Goal: Task Accomplishment & Management: Complete application form

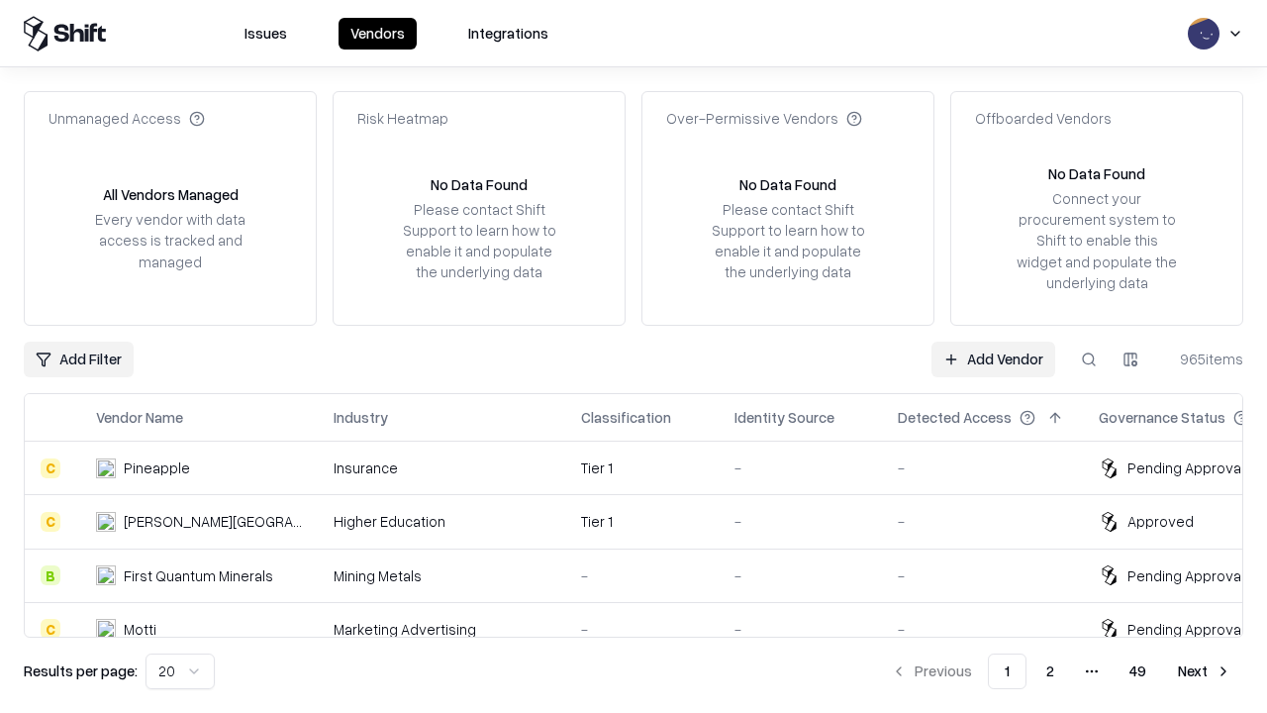
click at [993, 358] on link "Add Vendor" at bounding box center [994, 360] width 124 height 36
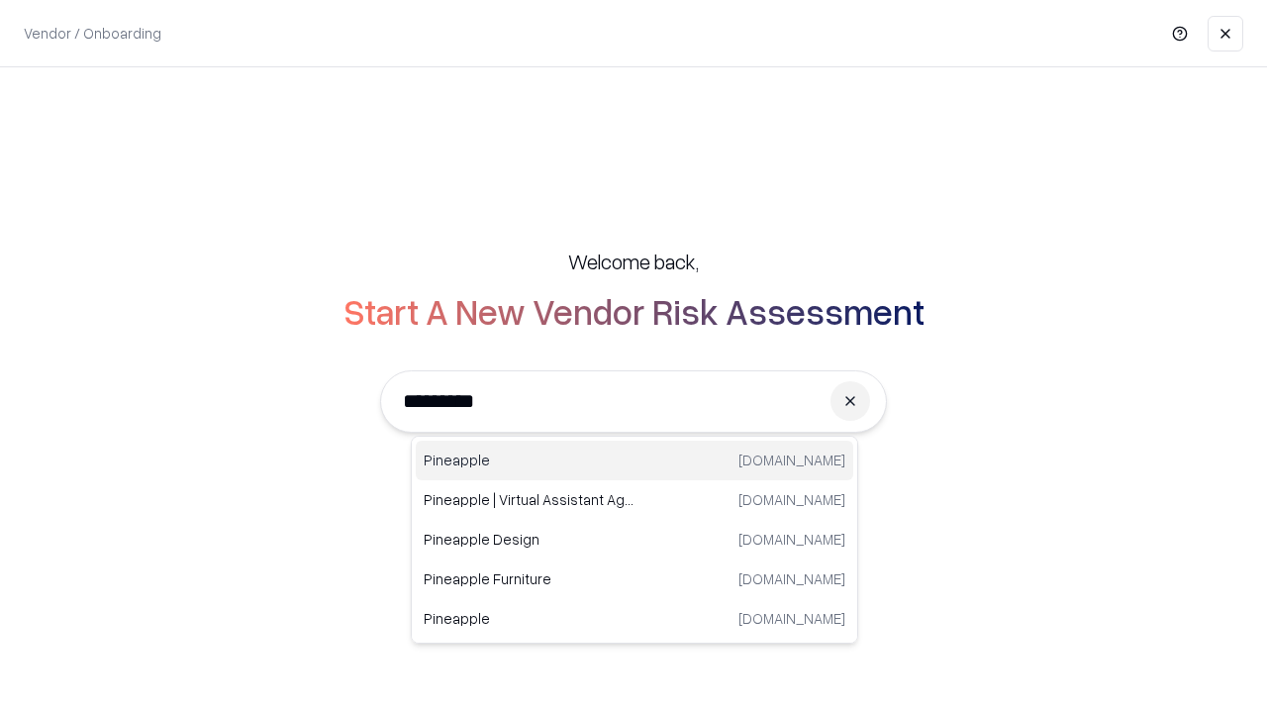
click at [635, 460] on div "Pineapple [DOMAIN_NAME]" at bounding box center [635, 461] width 438 height 40
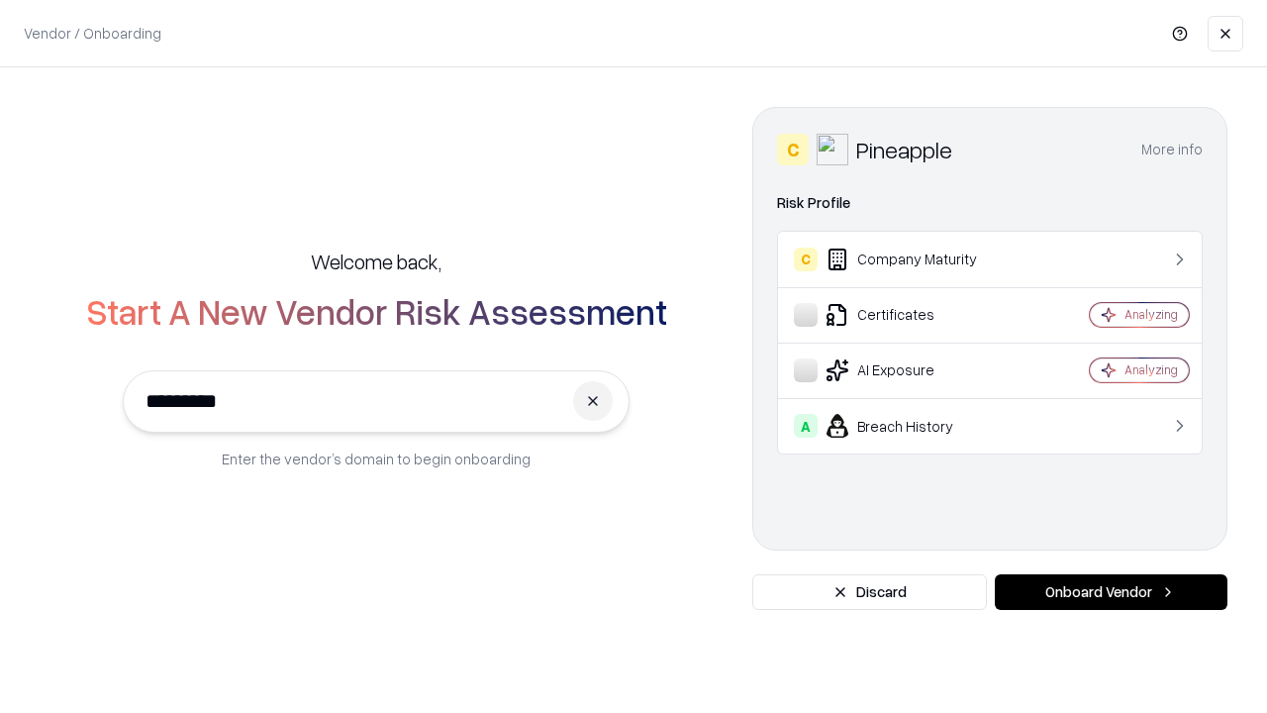
type input "*********"
click at [1111, 592] on button "Onboard Vendor" at bounding box center [1111, 592] width 233 height 36
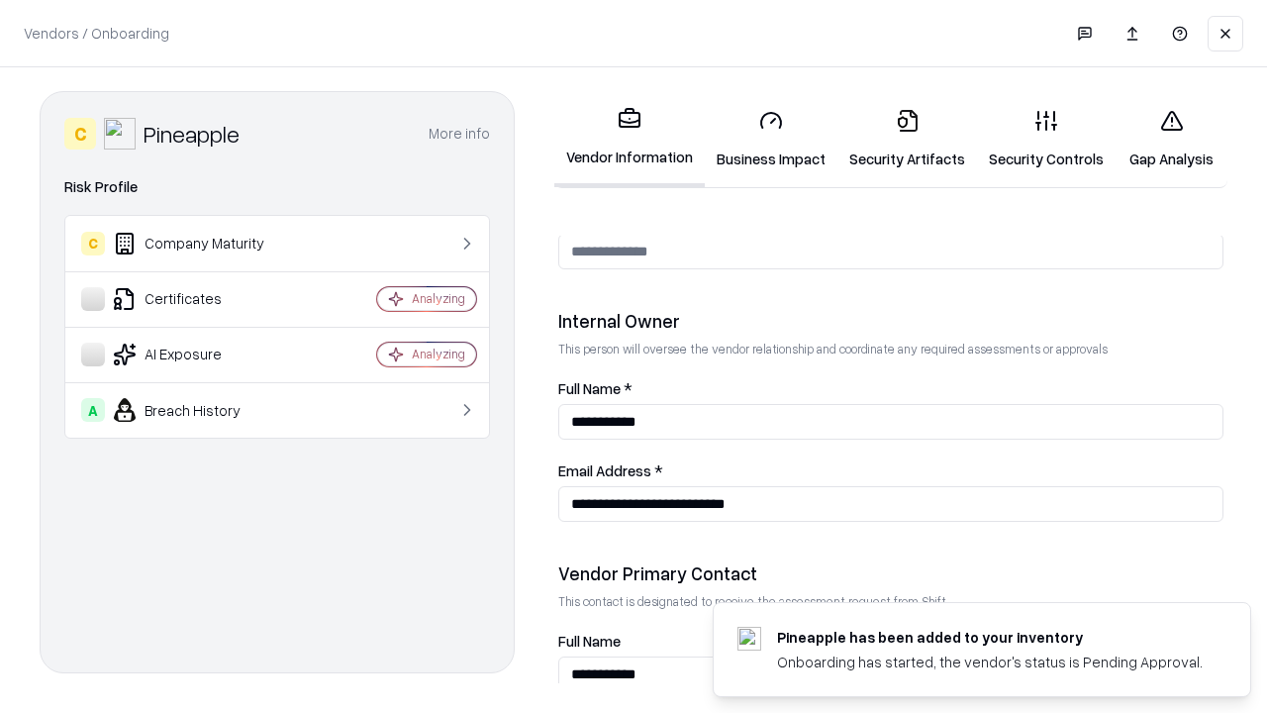
scroll to position [1026, 0]
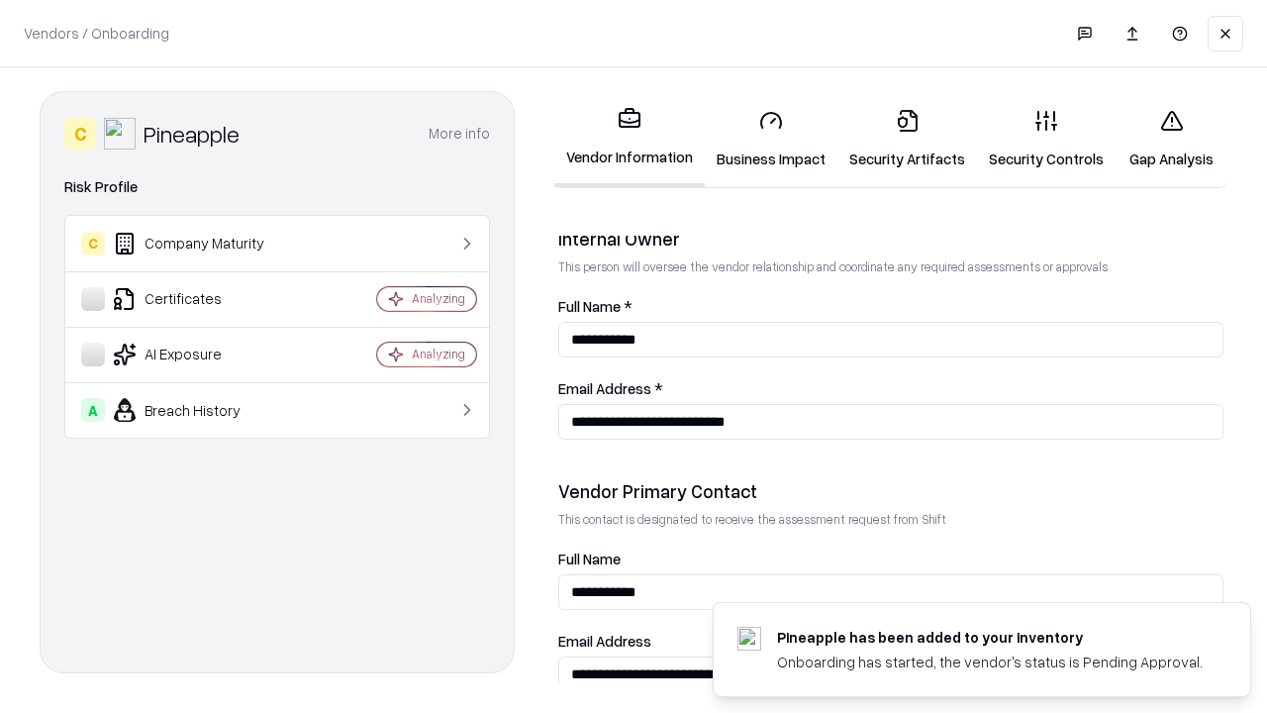
click at [771, 139] on link "Business Impact" at bounding box center [771, 139] width 133 height 92
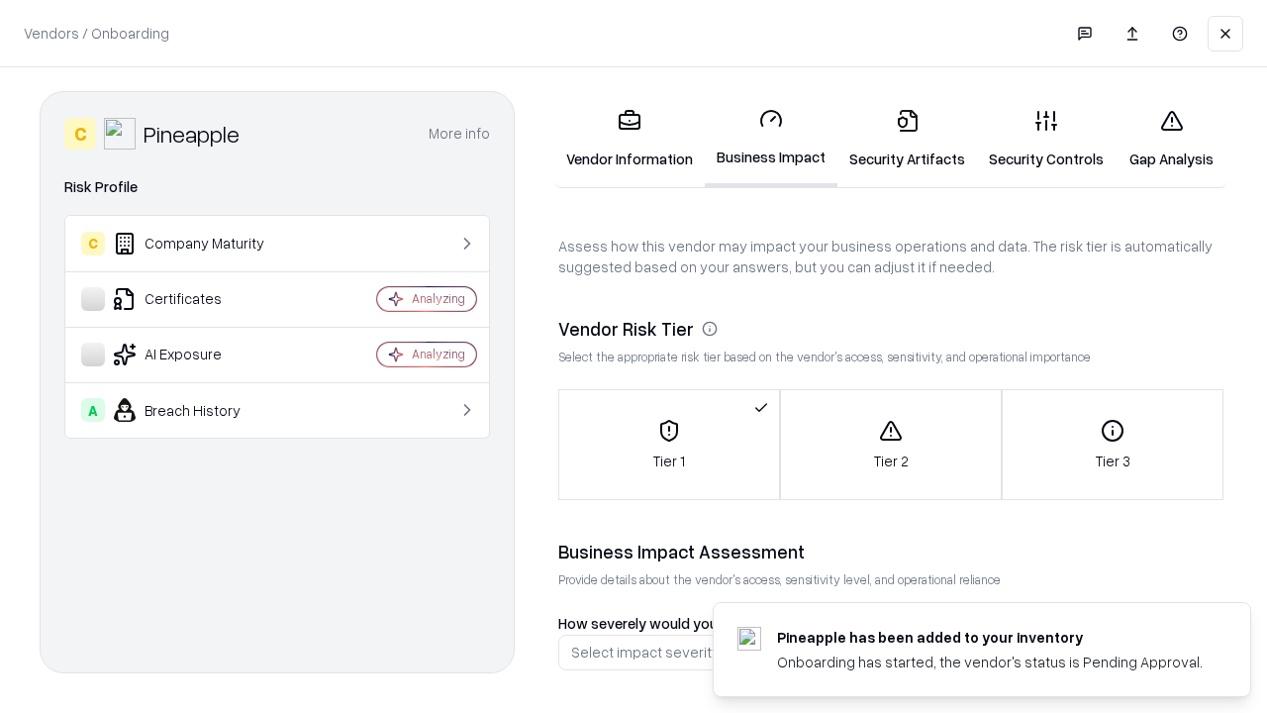
click at [907, 139] on link "Security Artifacts" at bounding box center [908, 139] width 140 height 92
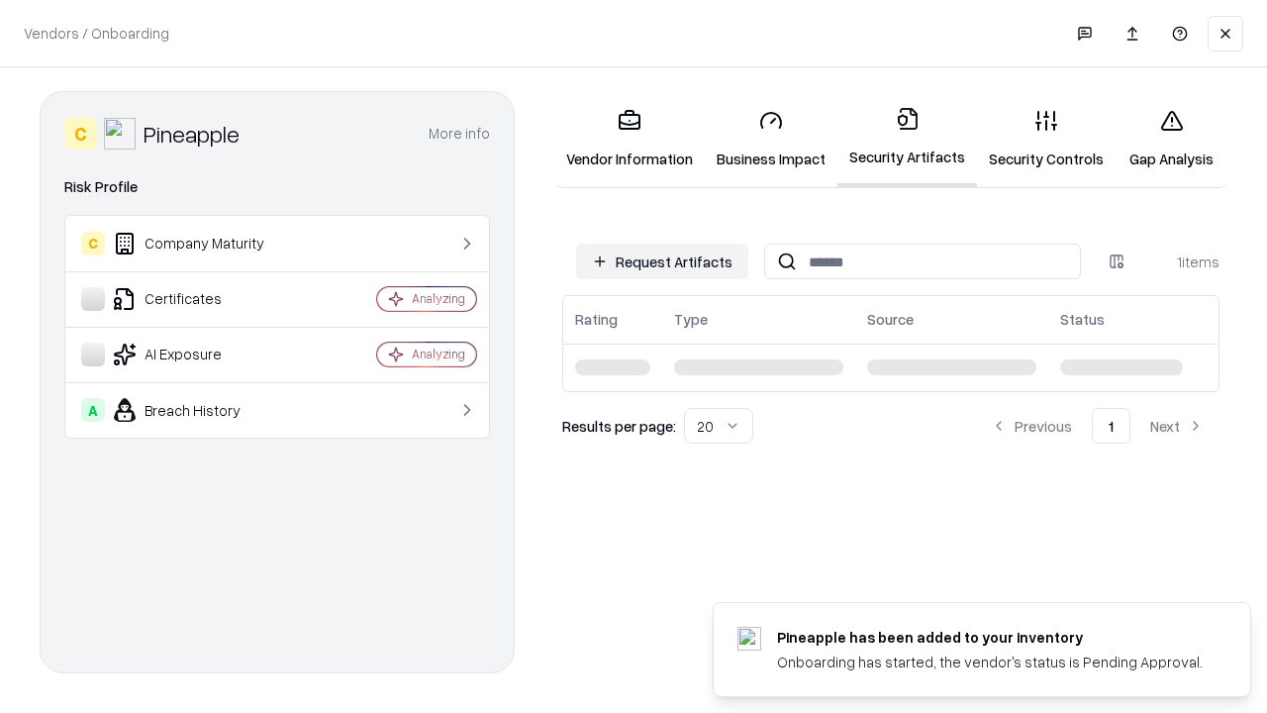
click at [662, 261] on button "Request Artifacts" at bounding box center [662, 262] width 172 height 36
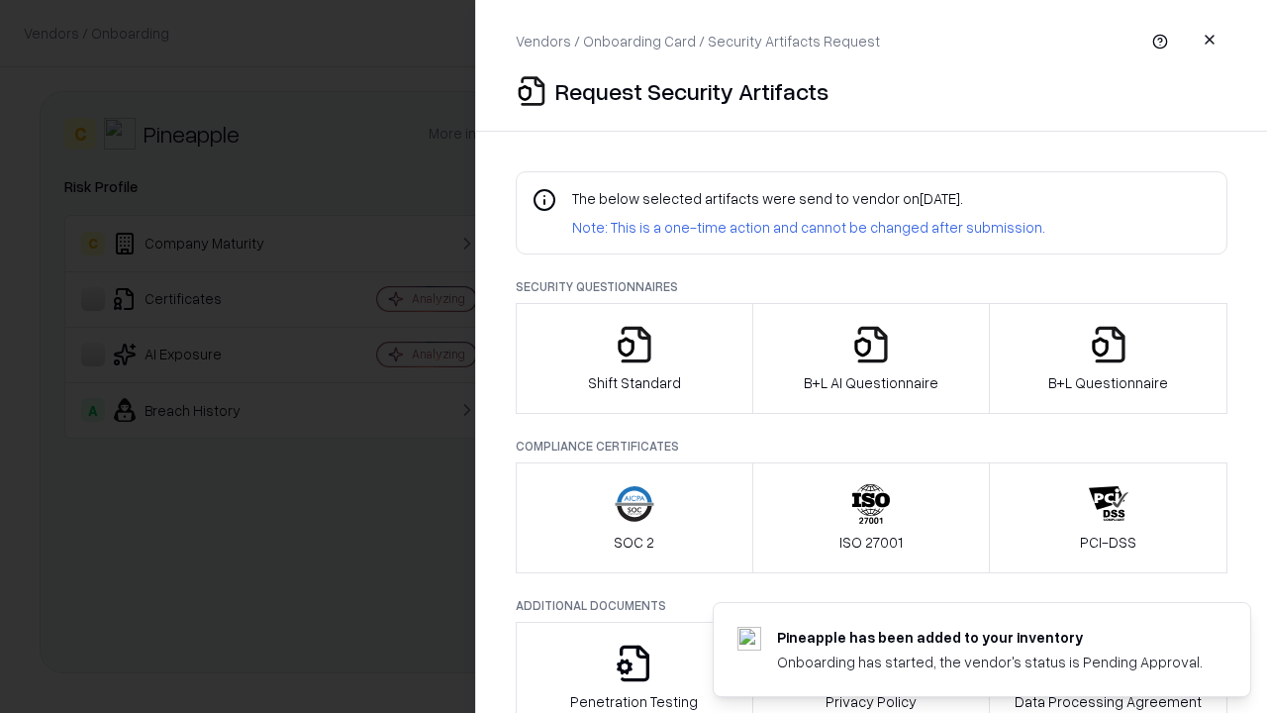
click at [634, 358] on icon "button" at bounding box center [635, 345] width 40 height 40
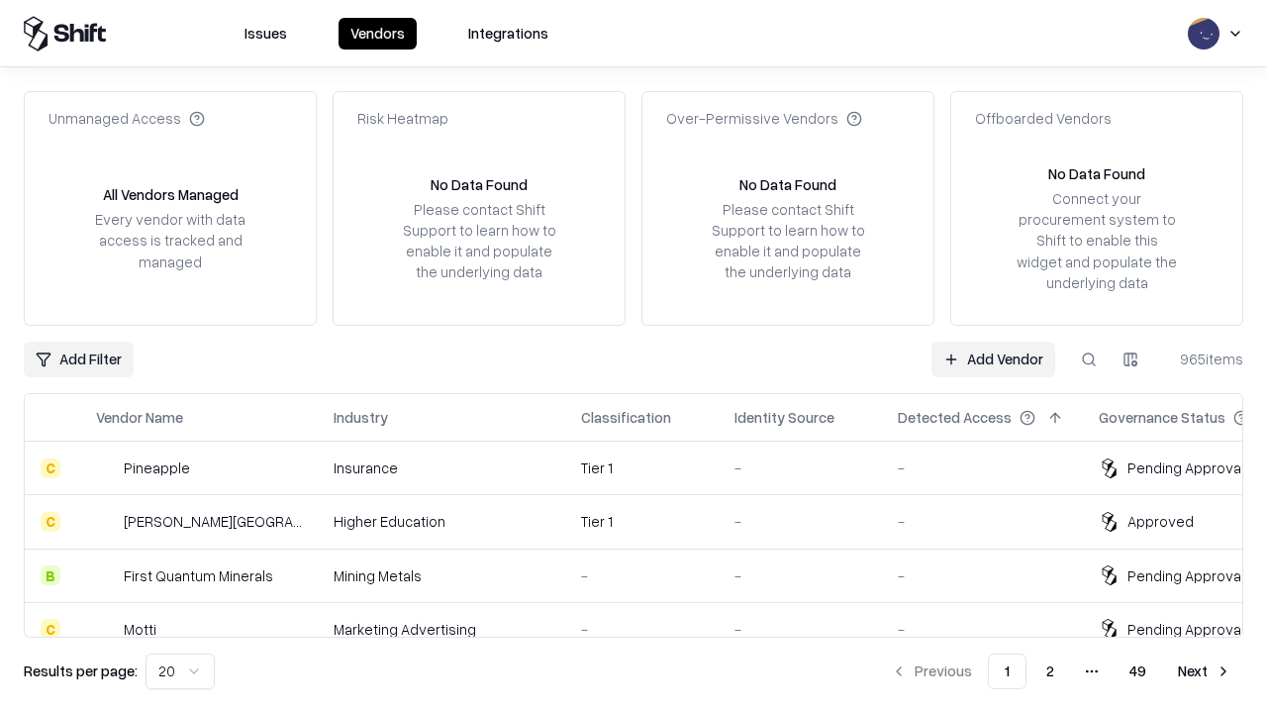
click at [993, 358] on link "Add Vendor" at bounding box center [994, 360] width 124 height 36
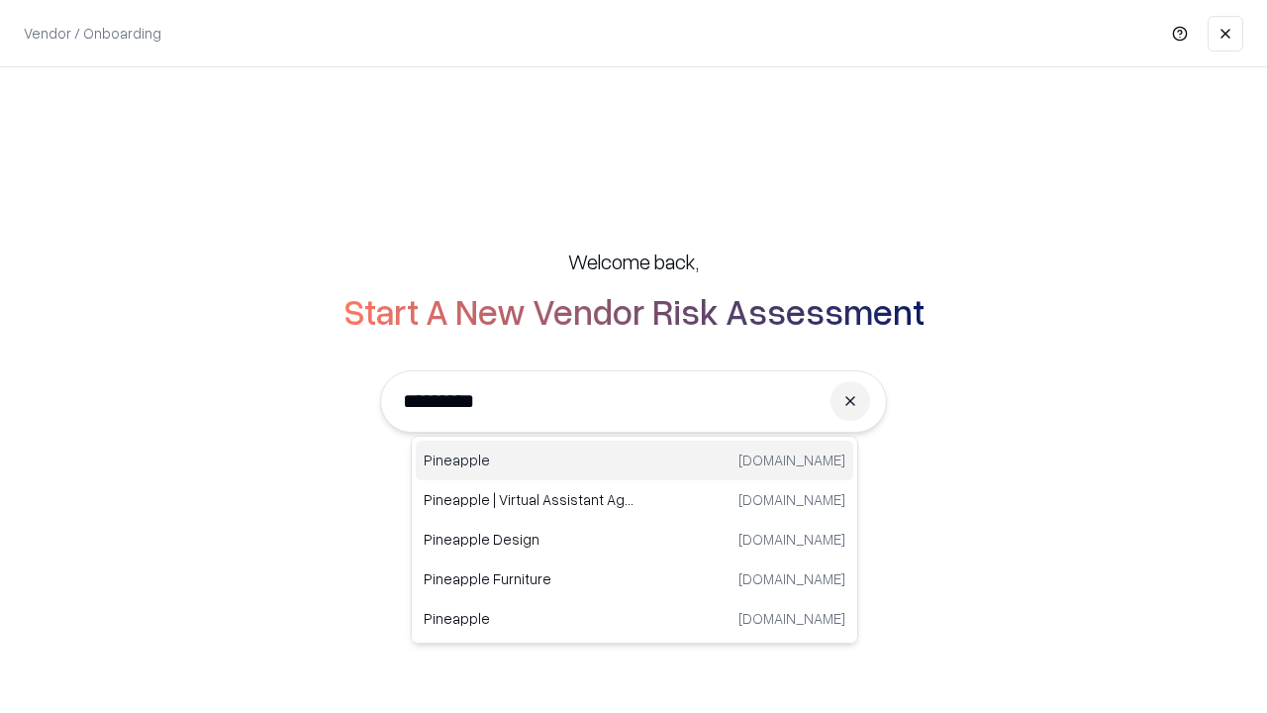
click at [635, 460] on div "Pineapple [DOMAIN_NAME]" at bounding box center [635, 461] width 438 height 40
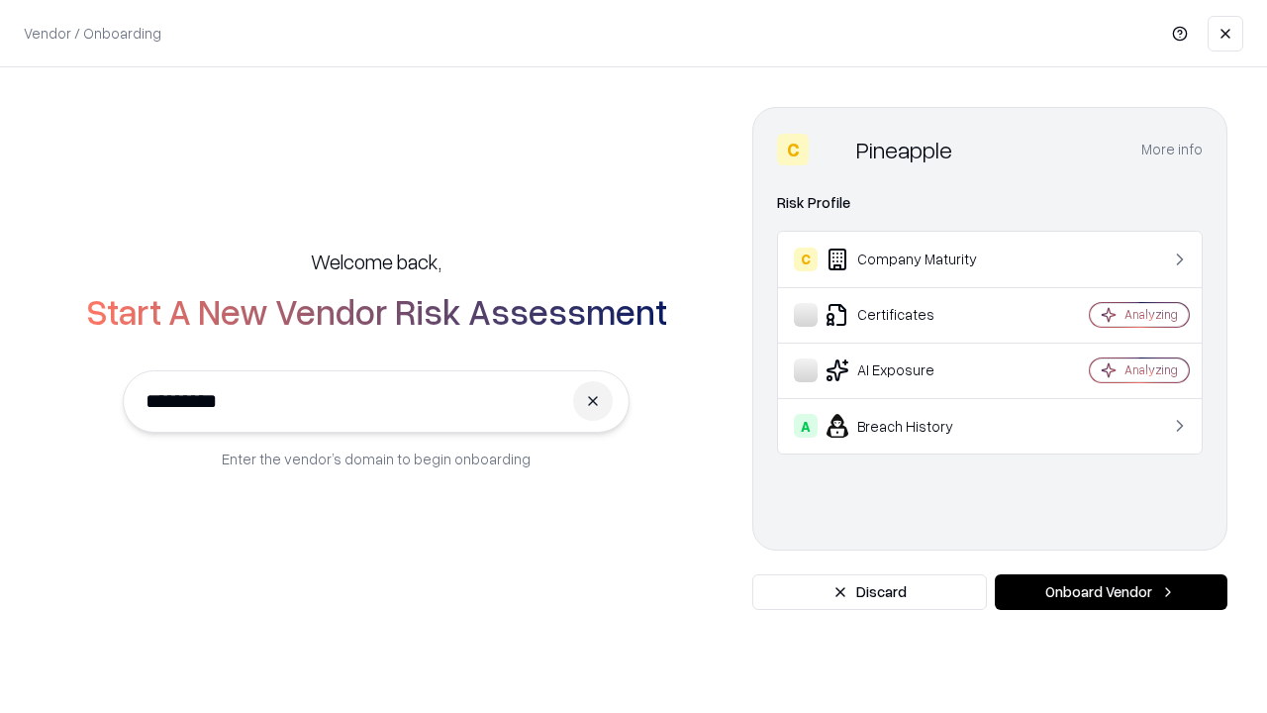
type input "*********"
click at [1111, 592] on button "Onboard Vendor" at bounding box center [1111, 592] width 233 height 36
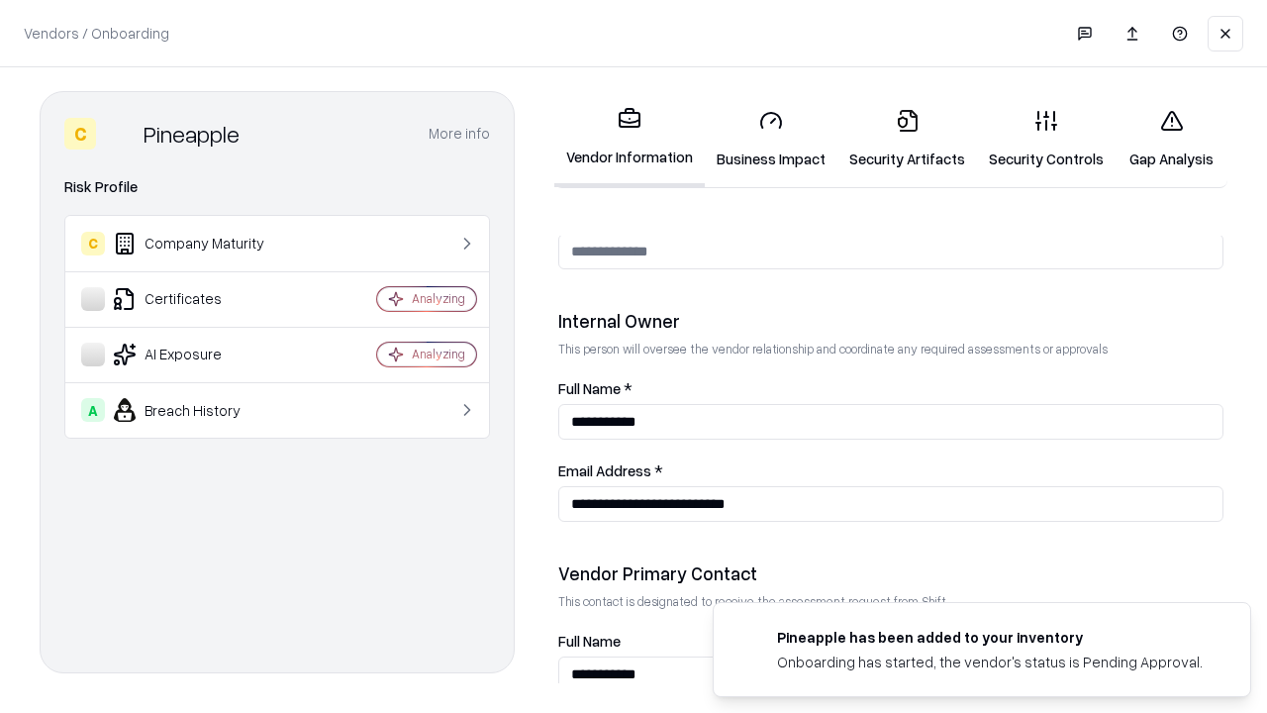
scroll to position [1026, 0]
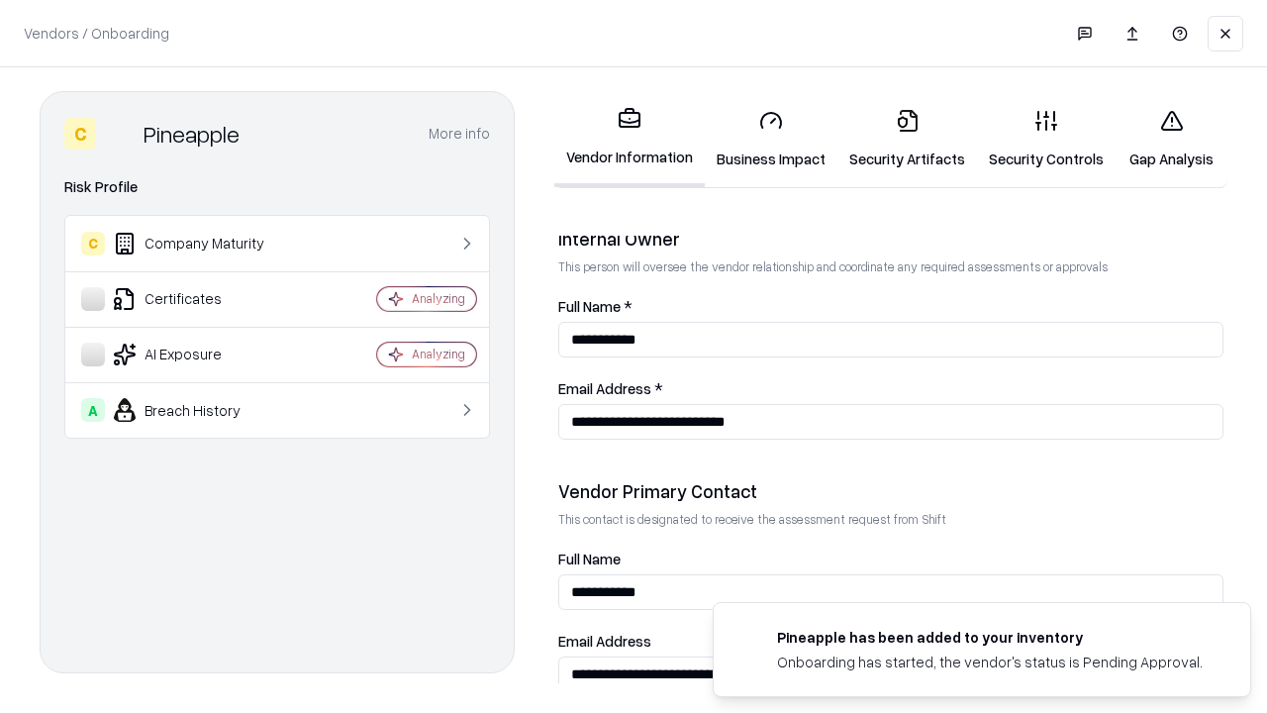
click at [1171, 139] on link "Gap Analysis" at bounding box center [1172, 139] width 112 height 92
